Goal: Complete application form

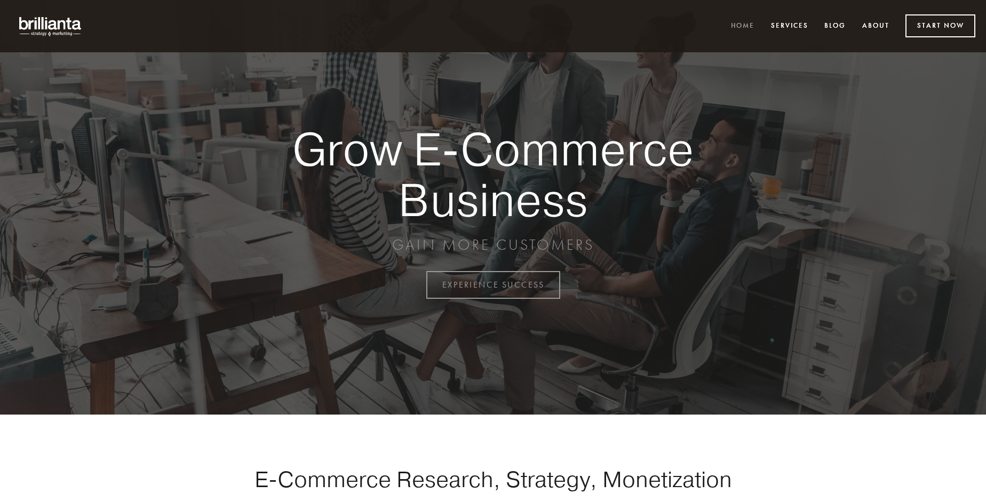
scroll to position [2796, 0]
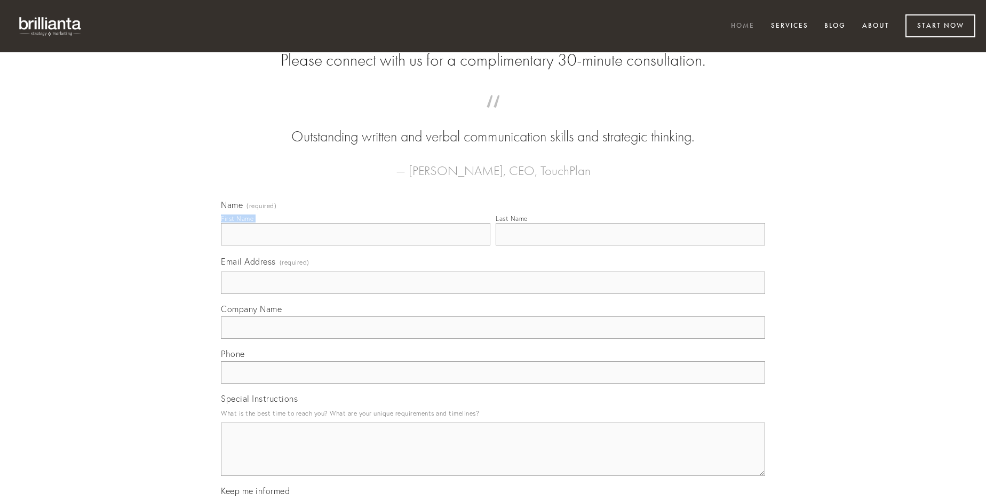
type input "[PERSON_NAME]"
click at [630, 245] on input "Last Name" at bounding box center [630, 234] width 269 height 22
type input "[PERSON_NAME]"
click at [493, 294] on input "Email Address (required)" at bounding box center [493, 283] width 544 height 22
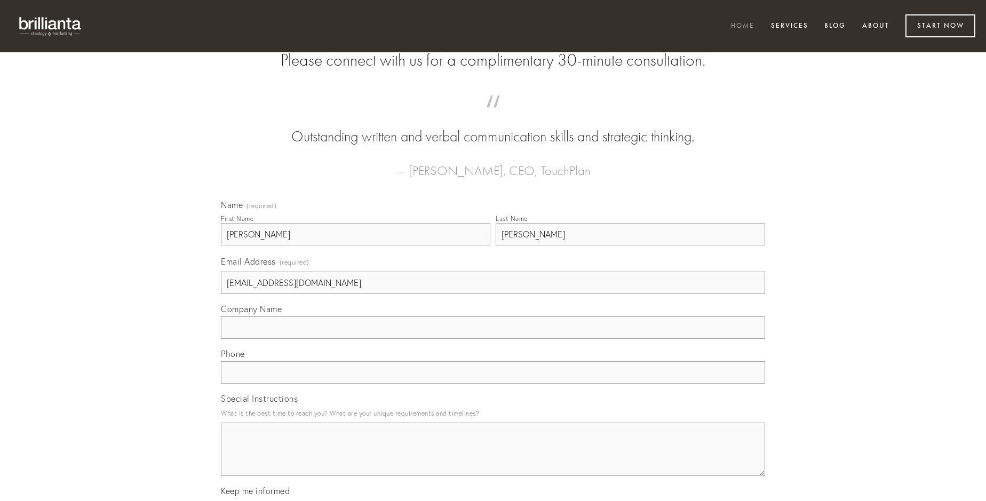
type input "[EMAIL_ADDRESS][DOMAIN_NAME]"
click at [493, 339] on input "Company Name" at bounding box center [493, 327] width 544 height 22
type input "utrimque"
click at [493, 384] on input "text" at bounding box center [493, 372] width 544 height 22
click at [493, 459] on textarea "Special Instructions" at bounding box center [493, 448] width 544 height 53
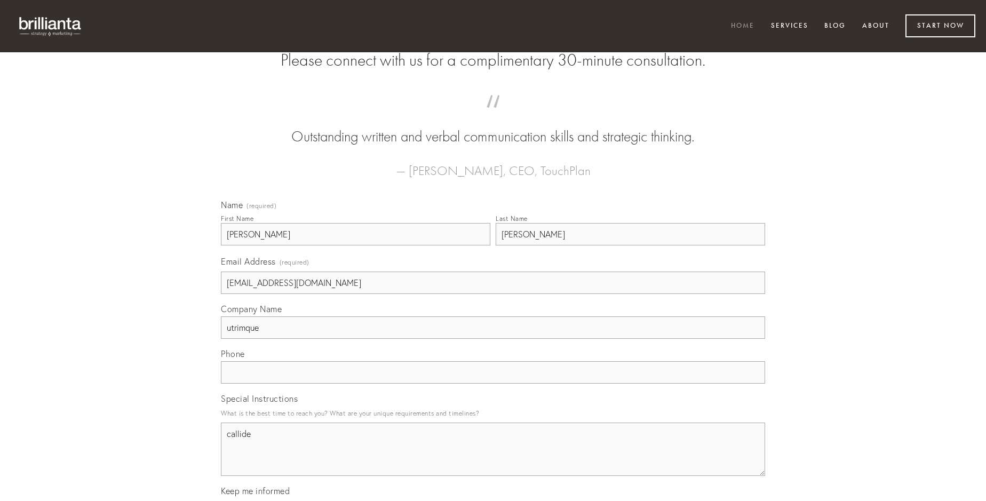
type textarea "callide"
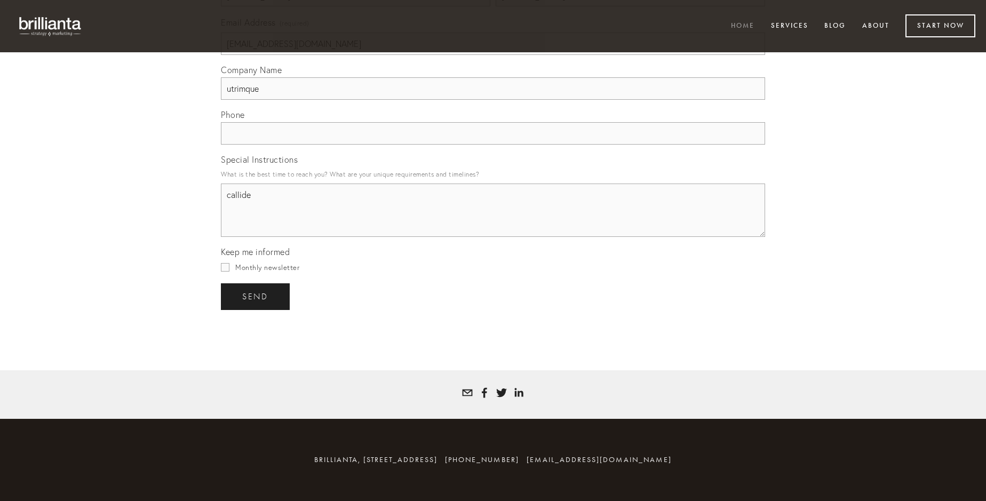
click at [256, 296] on span "send" at bounding box center [255, 297] width 26 height 10
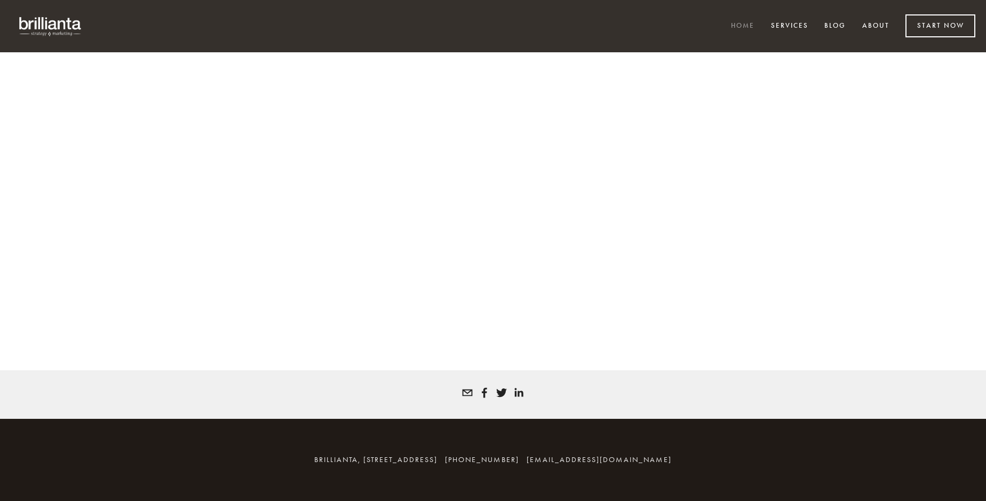
scroll to position [2782, 0]
